Goal: Transaction & Acquisition: Obtain resource

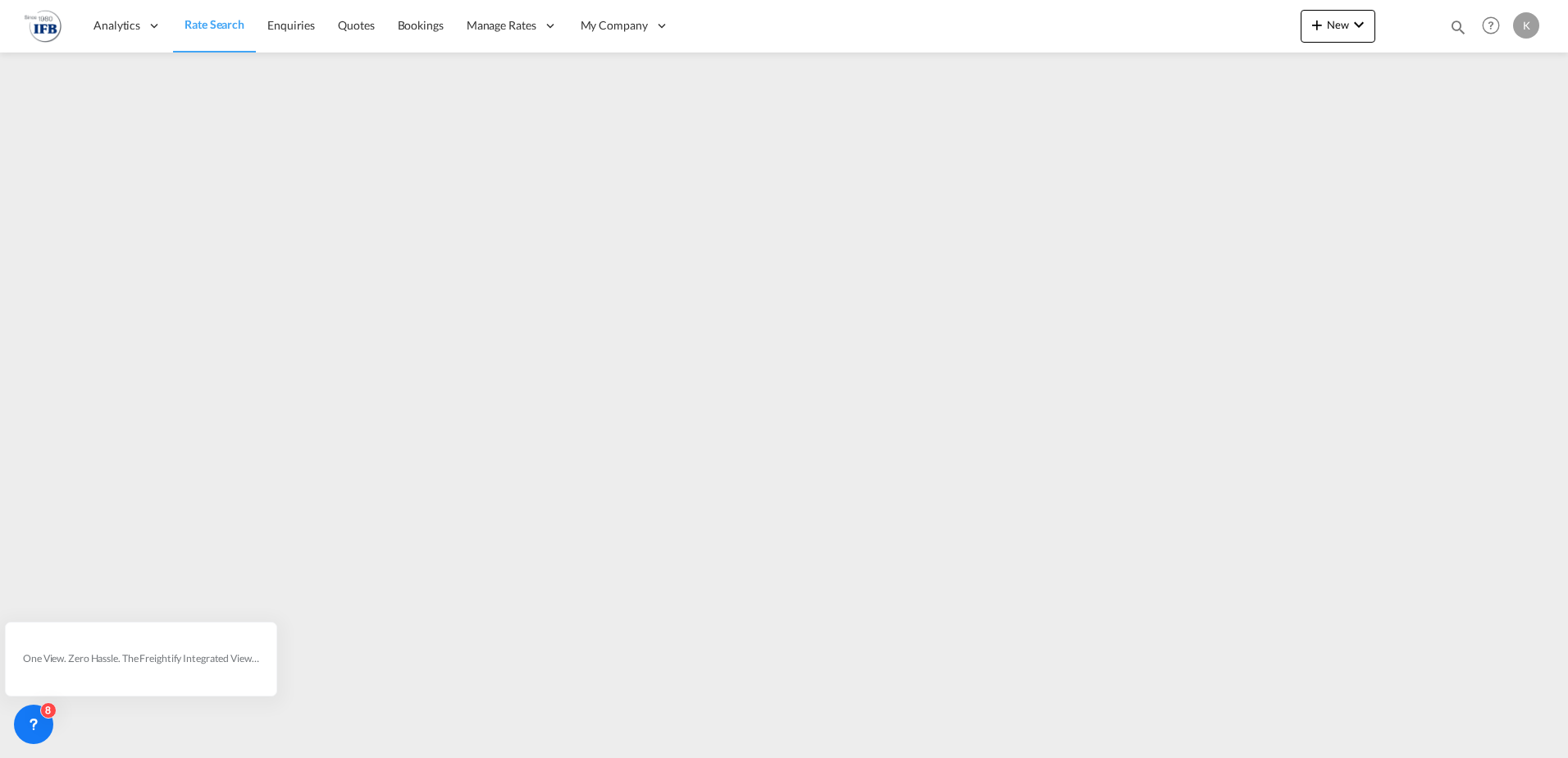
click at [209, 23] on span "Rate Search" at bounding box center [214, 24] width 60 height 14
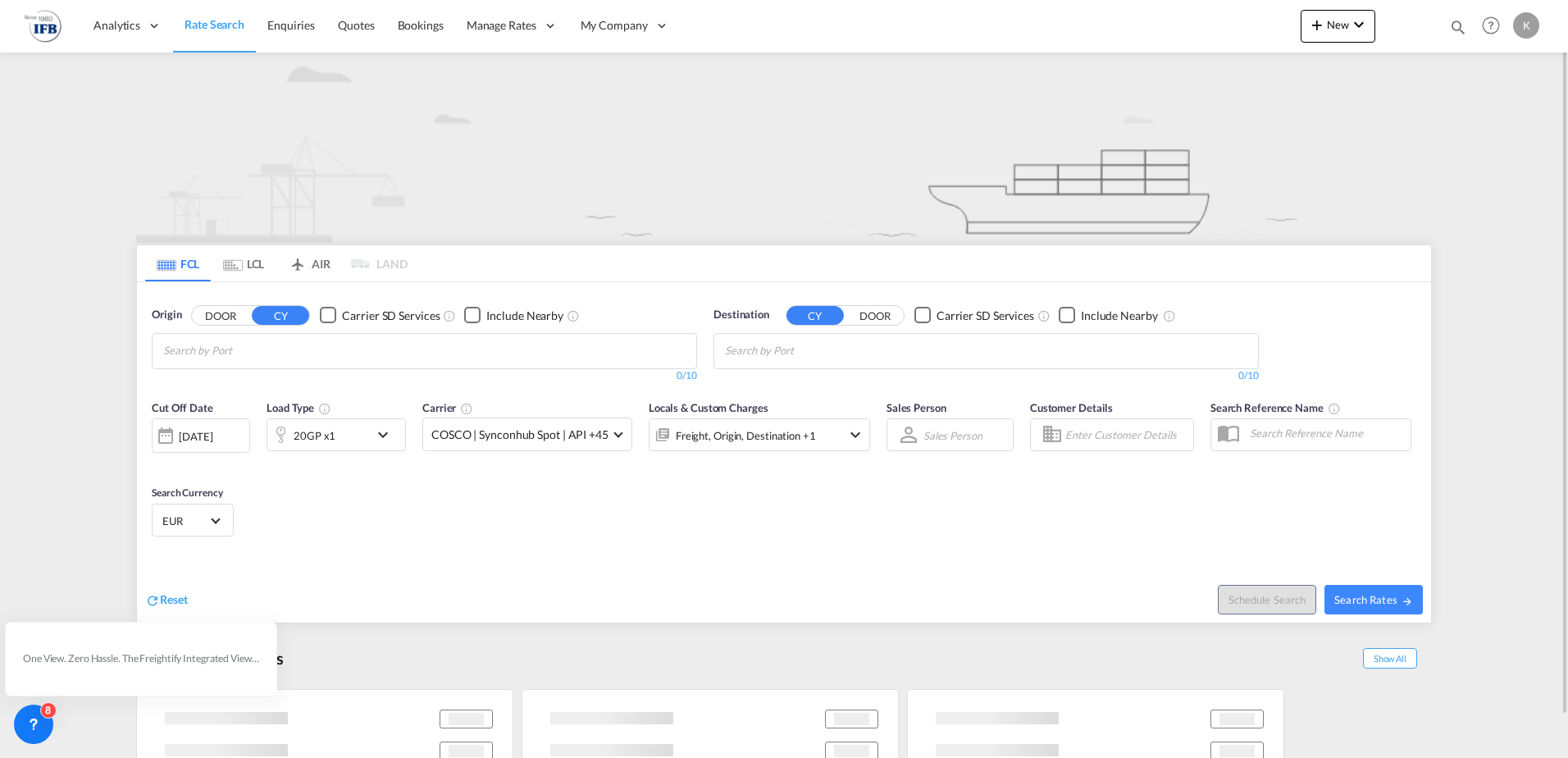
click at [247, 254] on md-tab-item "LCL" at bounding box center [243, 263] width 65 height 36
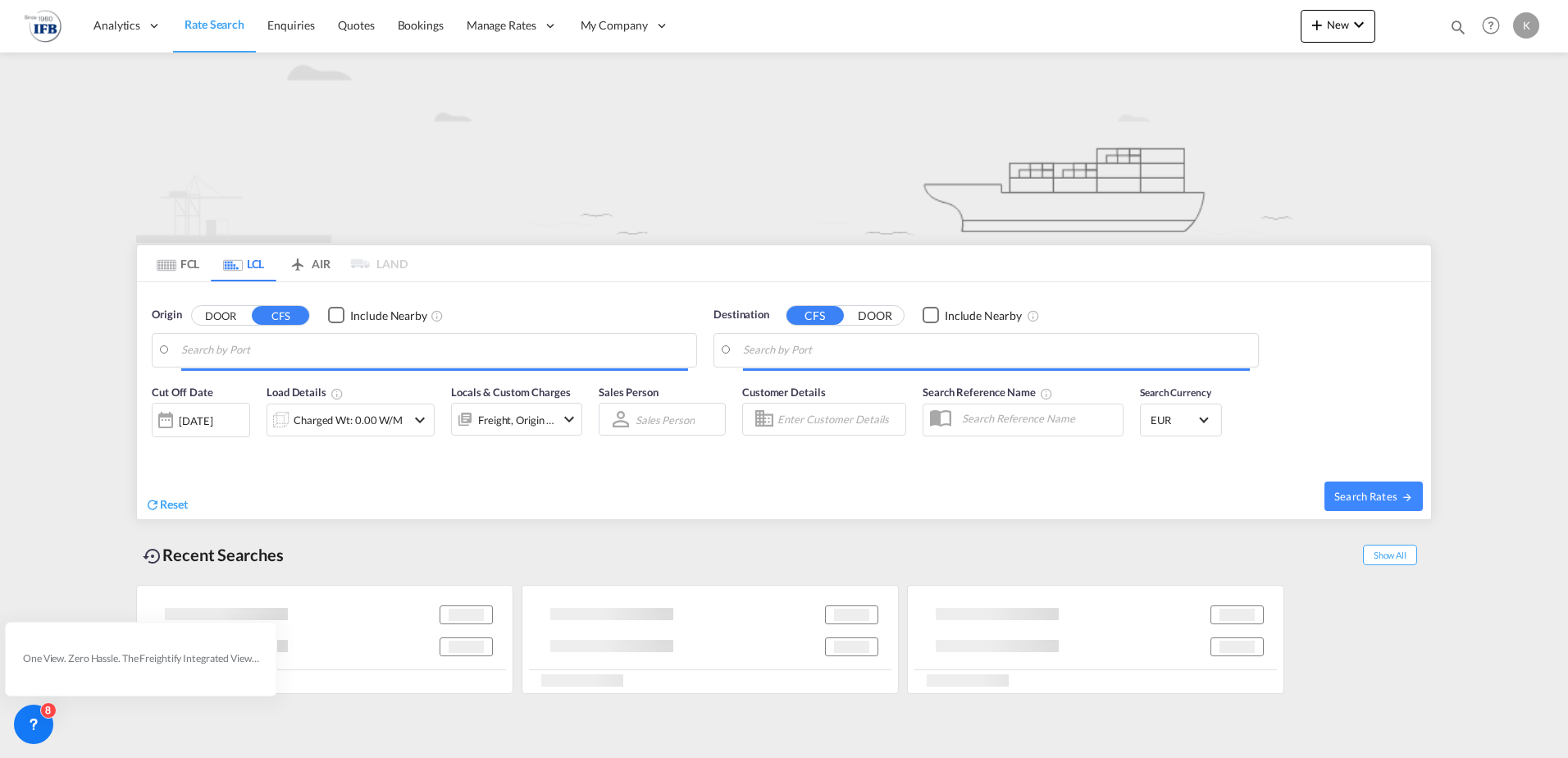
click at [239, 350] on input "Search by Port" at bounding box center [434, 349] width 507 height 24
type input "[GEOGRAPHIC_DATA], GD, CNSZX"
type input "[GEOGRAPHIC_DATA], BEANR"
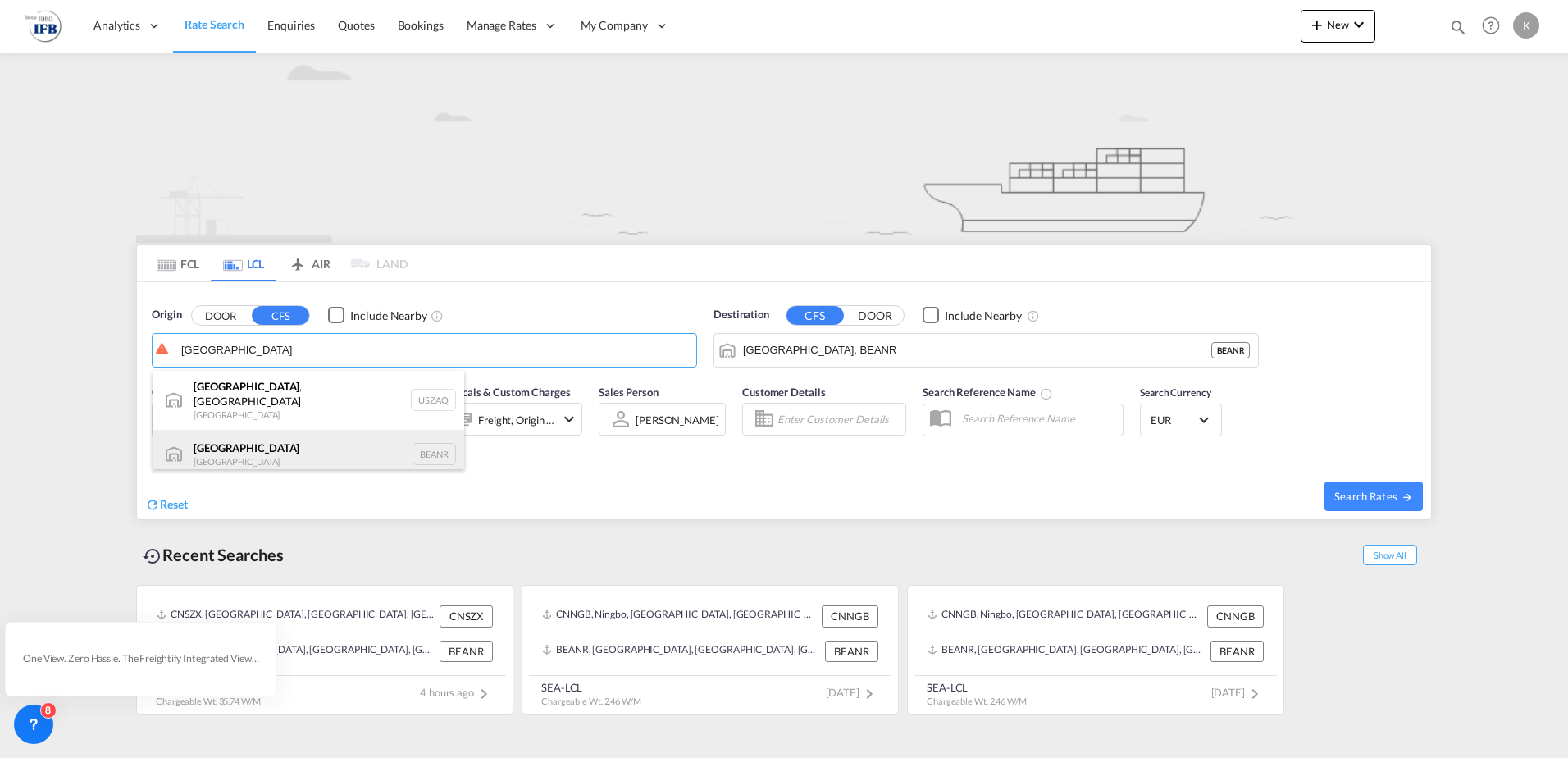
click at [226, 442] on div "Antwerp [GEOGRAPHIC_DATA] BEANR" at bounding box center [308, 454] width 312 height 49
type input "[GEOGRAPHIC_DATA], BEANR"
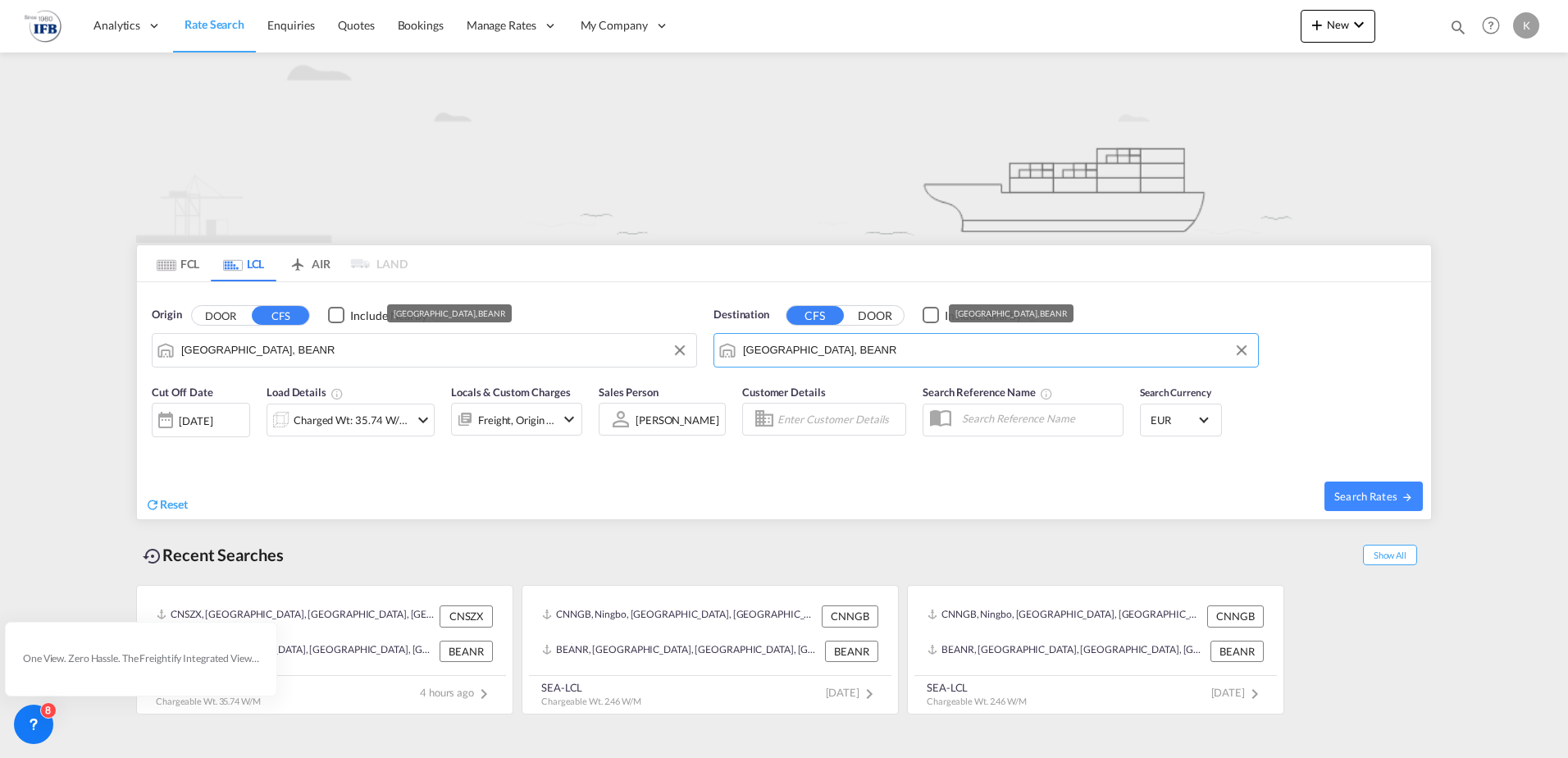
click at [784, 345] on input "[GEOGRAPHIC_DATA], BEANR" at bounding box center [996, 349] width 507 height 24
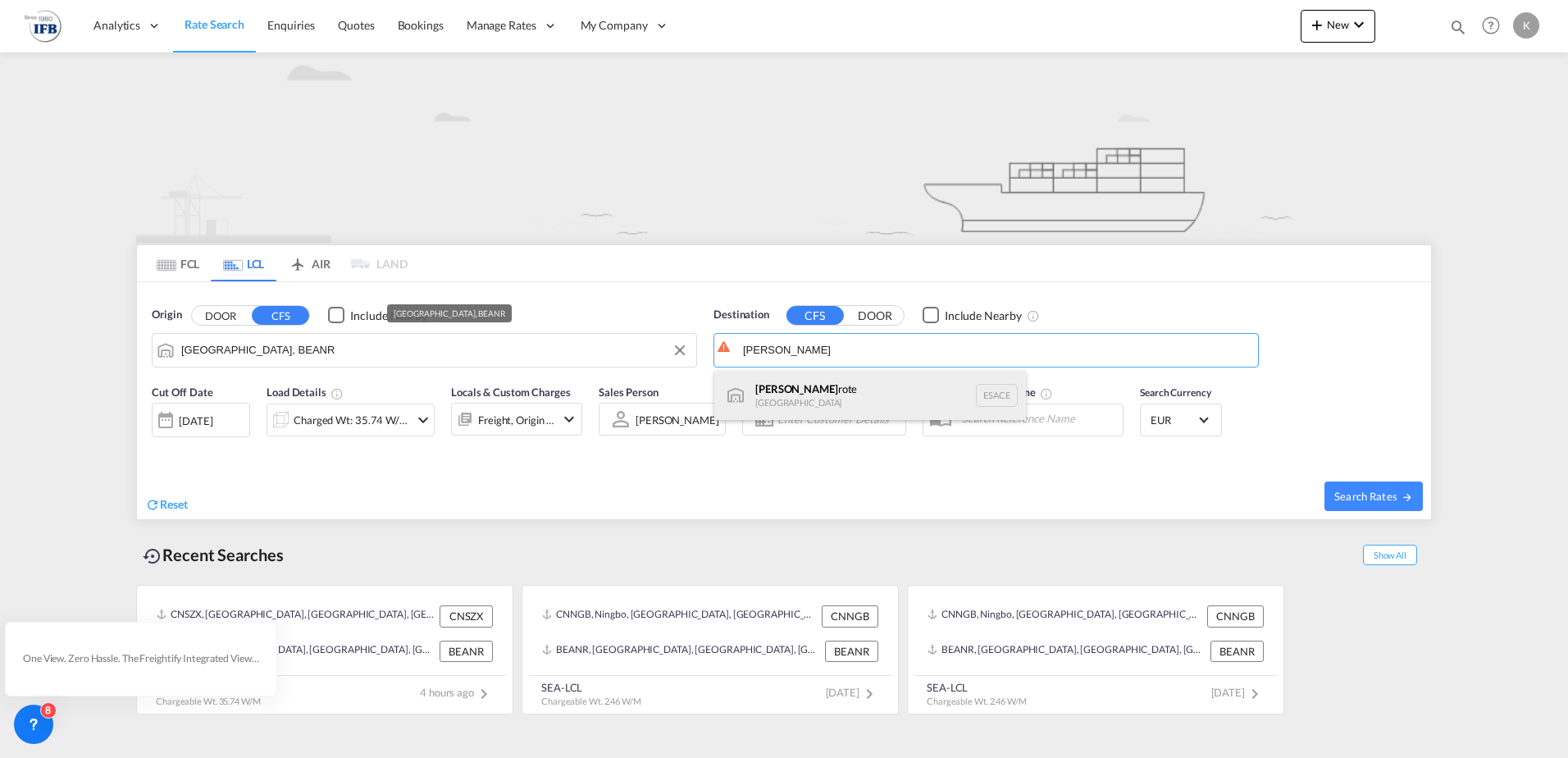
click at [772, 407] on div "[PERSON_NAME] [PERSON_NAME] [GEOGRAPHIC_DATA] ESACE" at bounding box center [870, 395] width 312 height 49
type input "Lanzarote, ESACE"
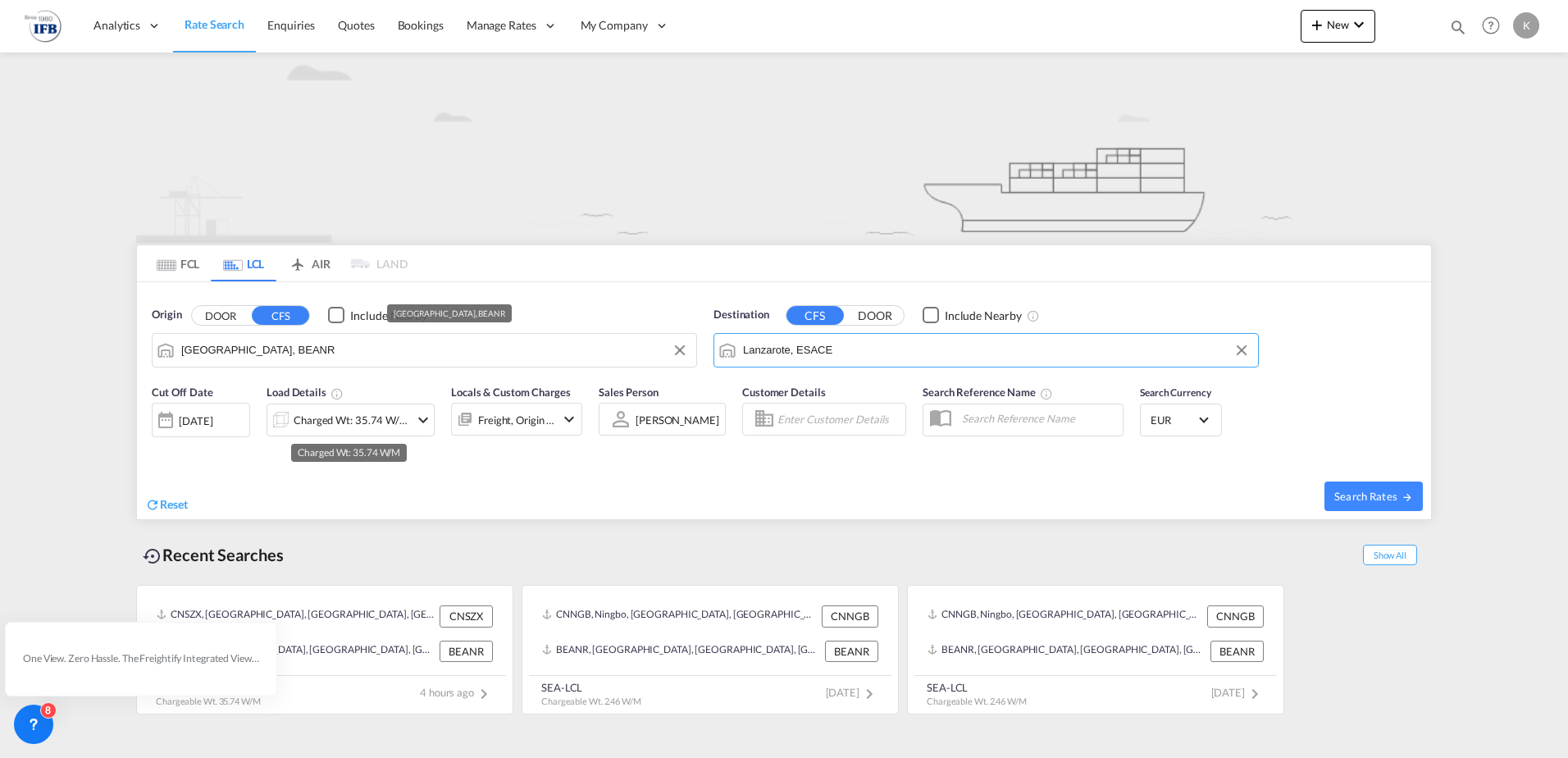
click at [390, 423] on div "Charged Wt: 35.74 W/M" at bounding box center [351, 420] width 116 height 23
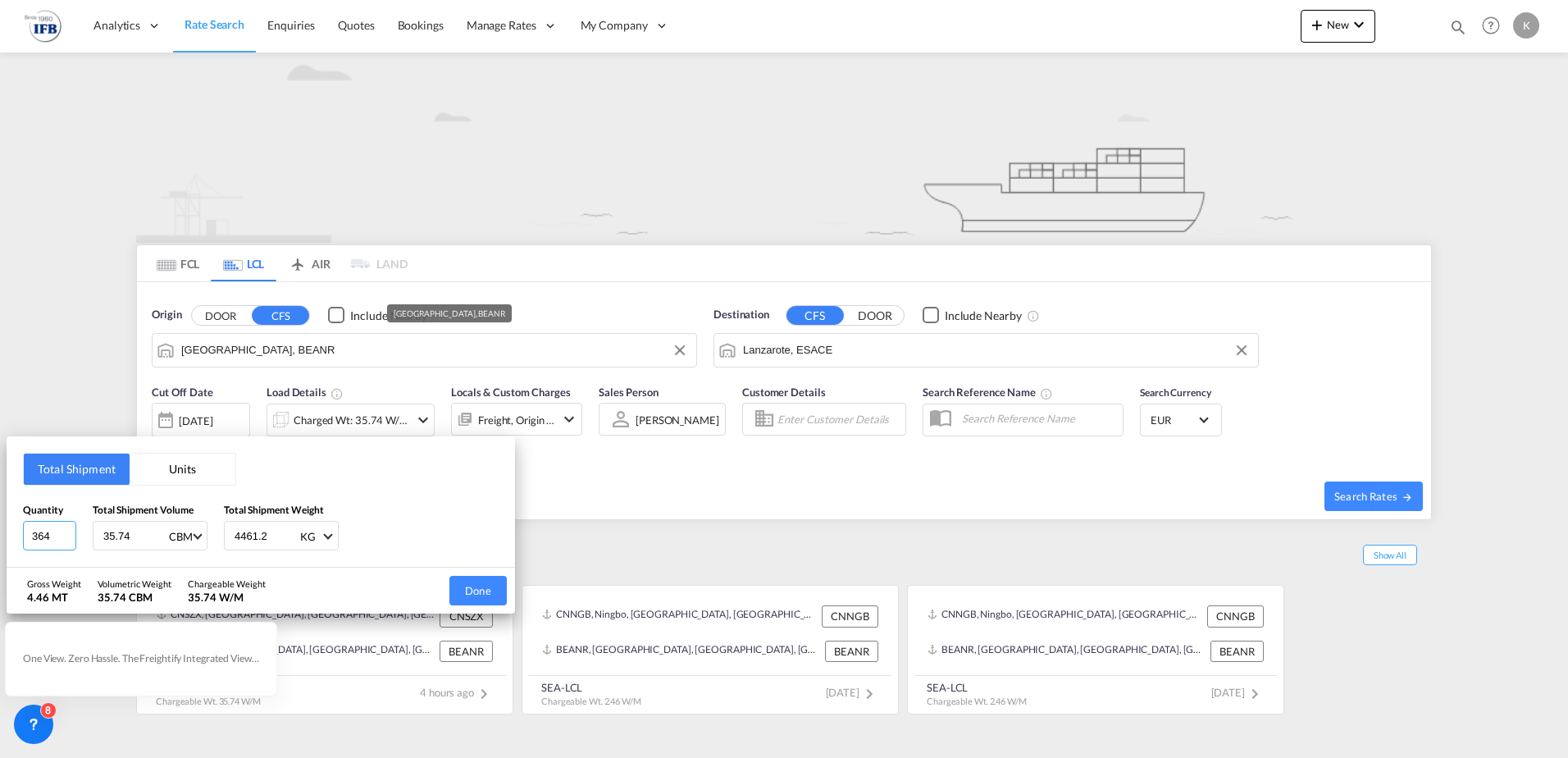
drag, startPoint x: 49, startPoint y: 535, endPoint x: -161, endPoint y: 511, distance: 211.4
click at [0, 511] on html "Analytics Reports Dashboard Rate Search Enquiries Quotes" at bounding box center [784, 379] width 1568 height 758
type input "10"
type input "5"
type input "1250"
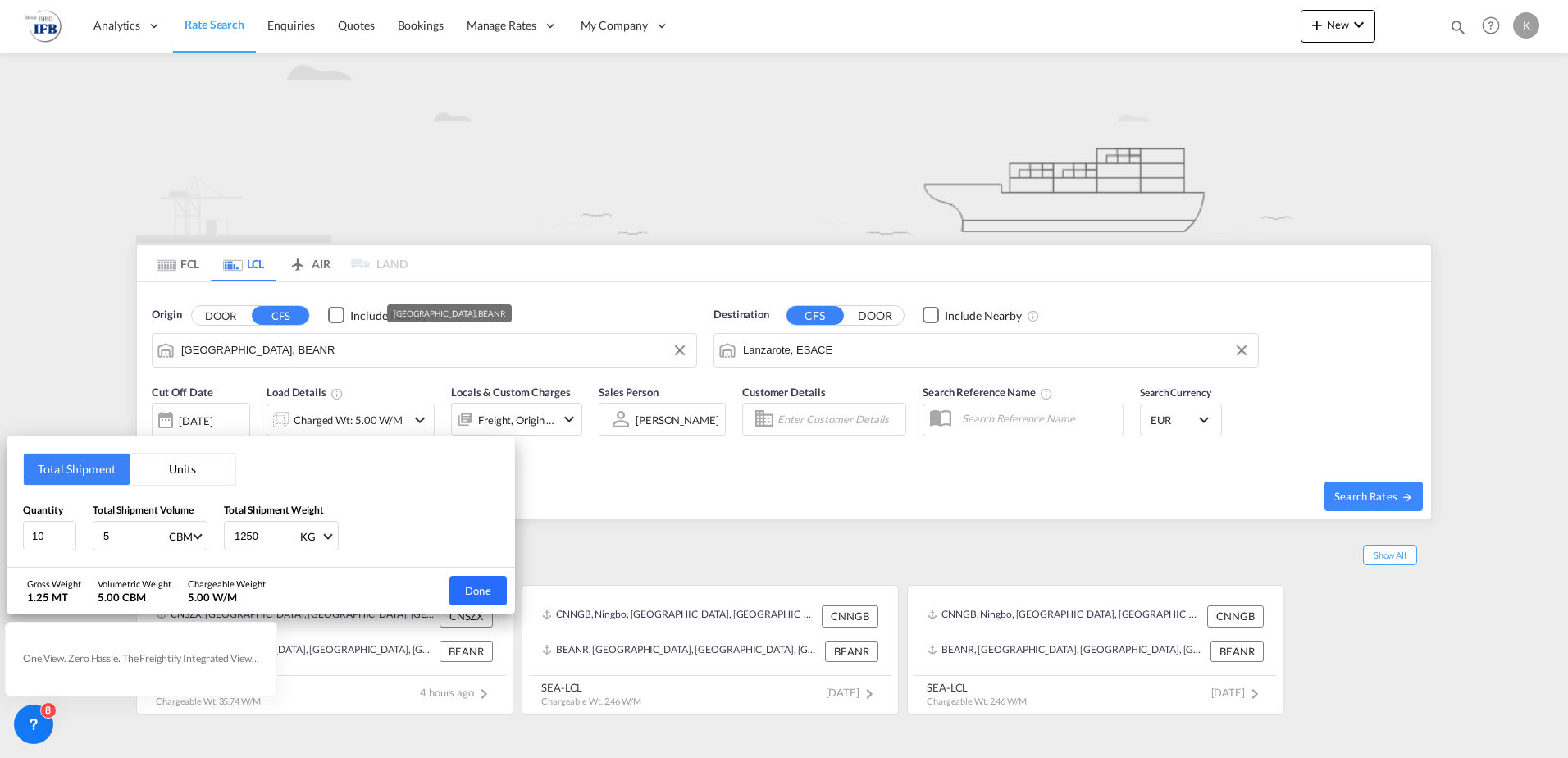
click at [452, 590] on button "Done" at bounding box center [478, 590] width 57 height 30
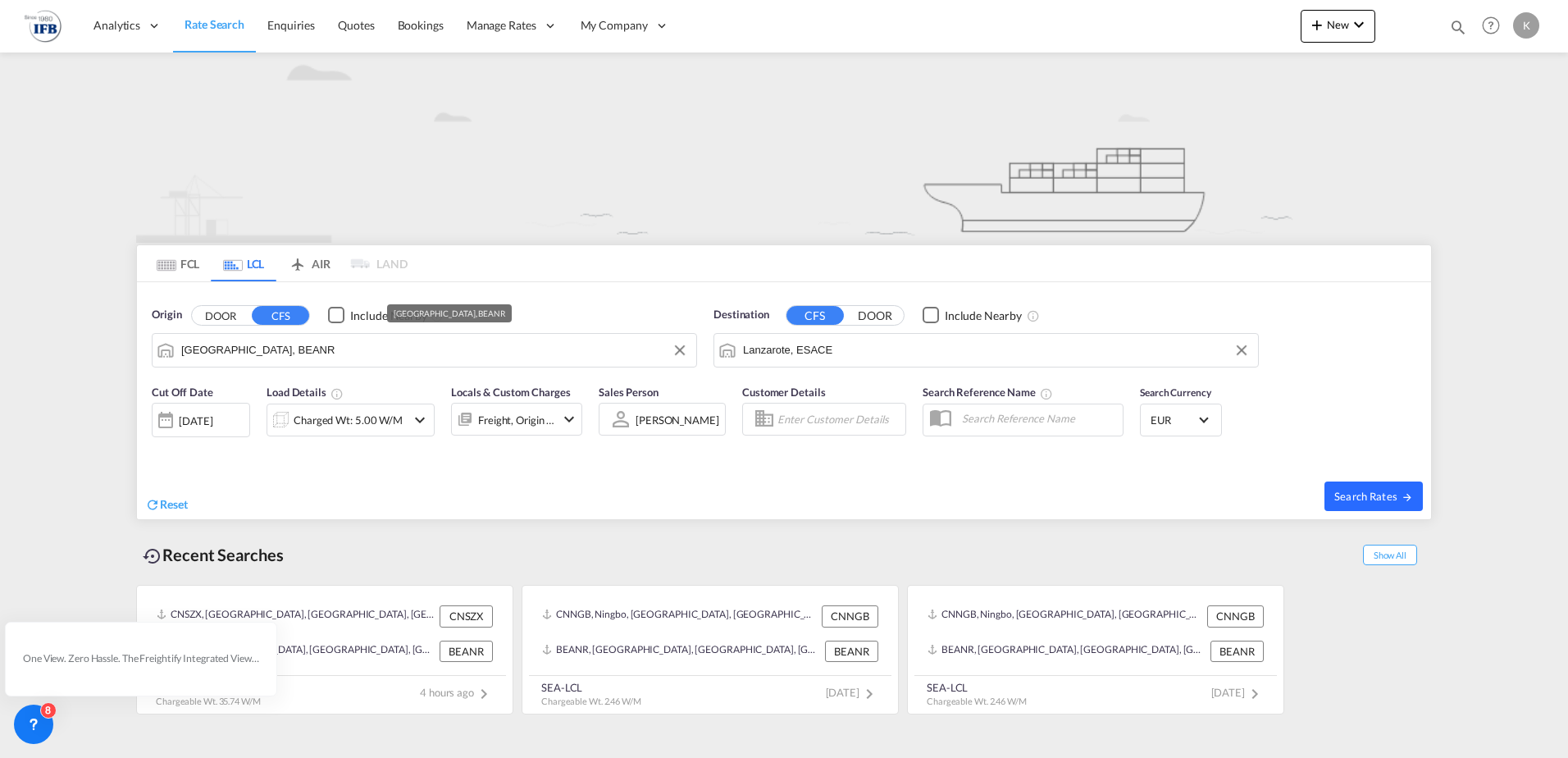
click at [1350, 484] on button "Search Rates" at bounding box center [1374, 495] width 99 height 30
type input "BEANR to ESACE / [DATE]"
